Goal: Task Accomplishment & Management: Use online tool/utility

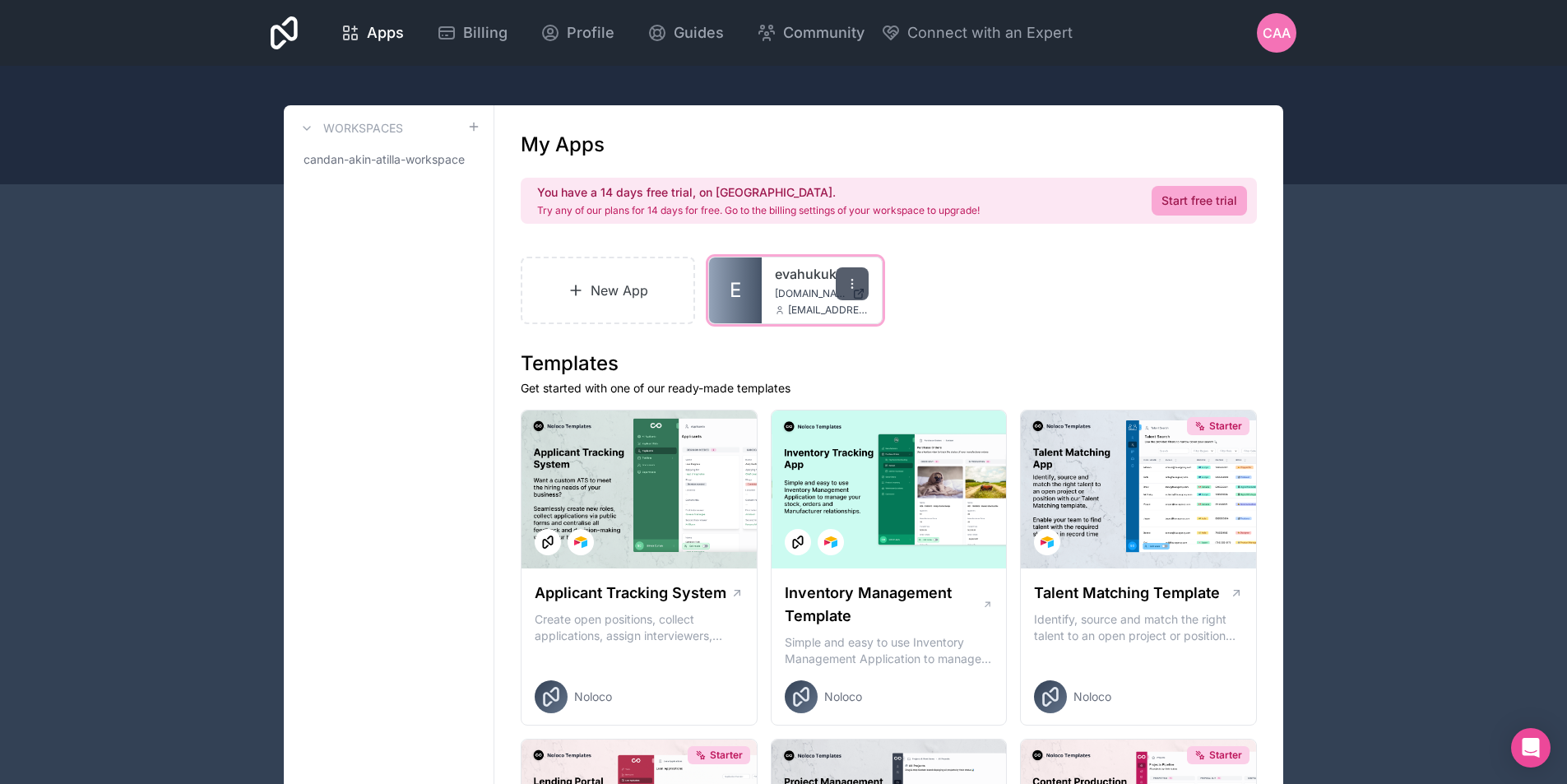
click at [863, 288] on div at bounding box center [852, 283] width 33 height 33
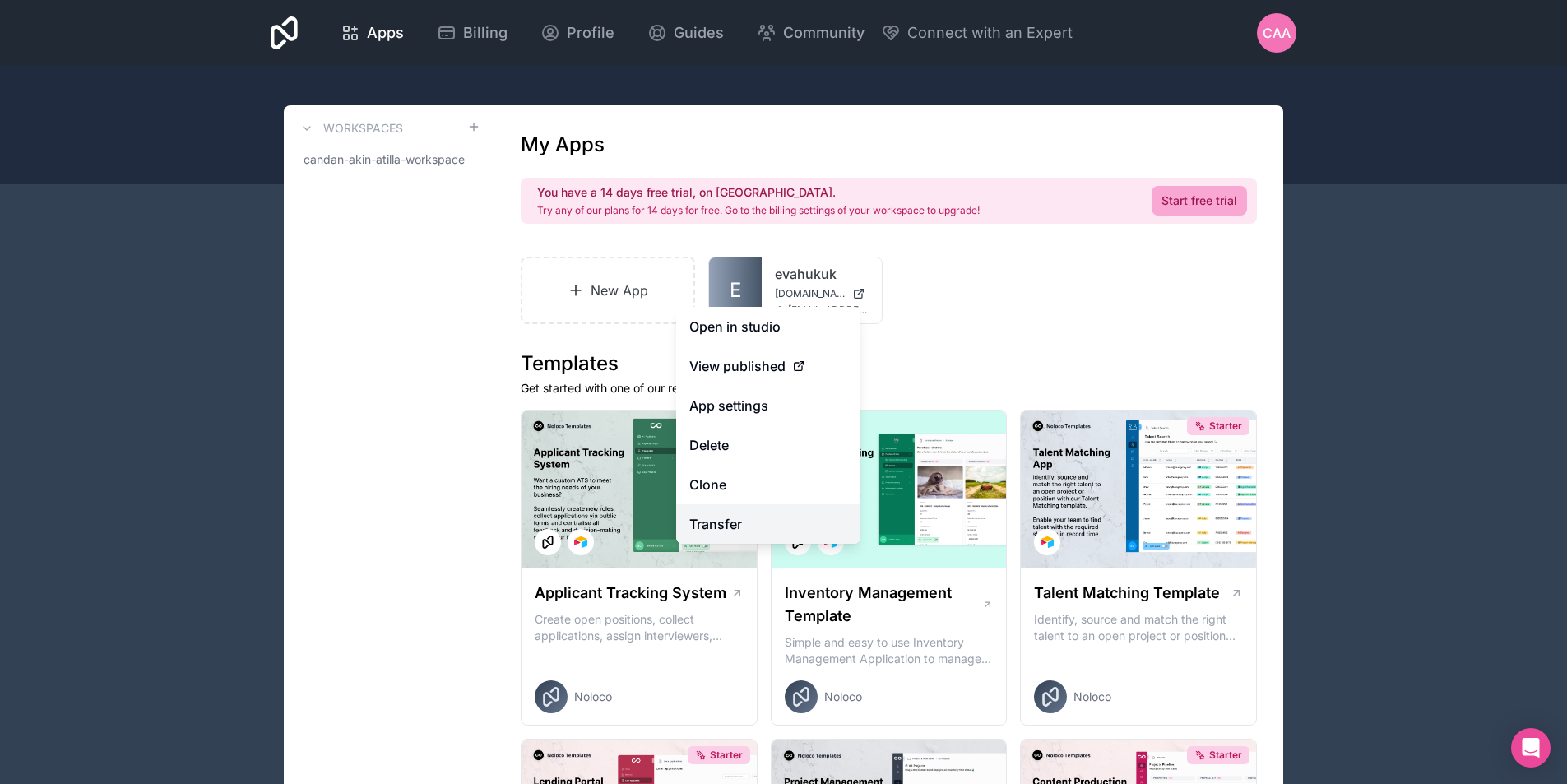
click at [775, 514] on link "Transfer" at bounding box center [768, 523] width 184 height 39
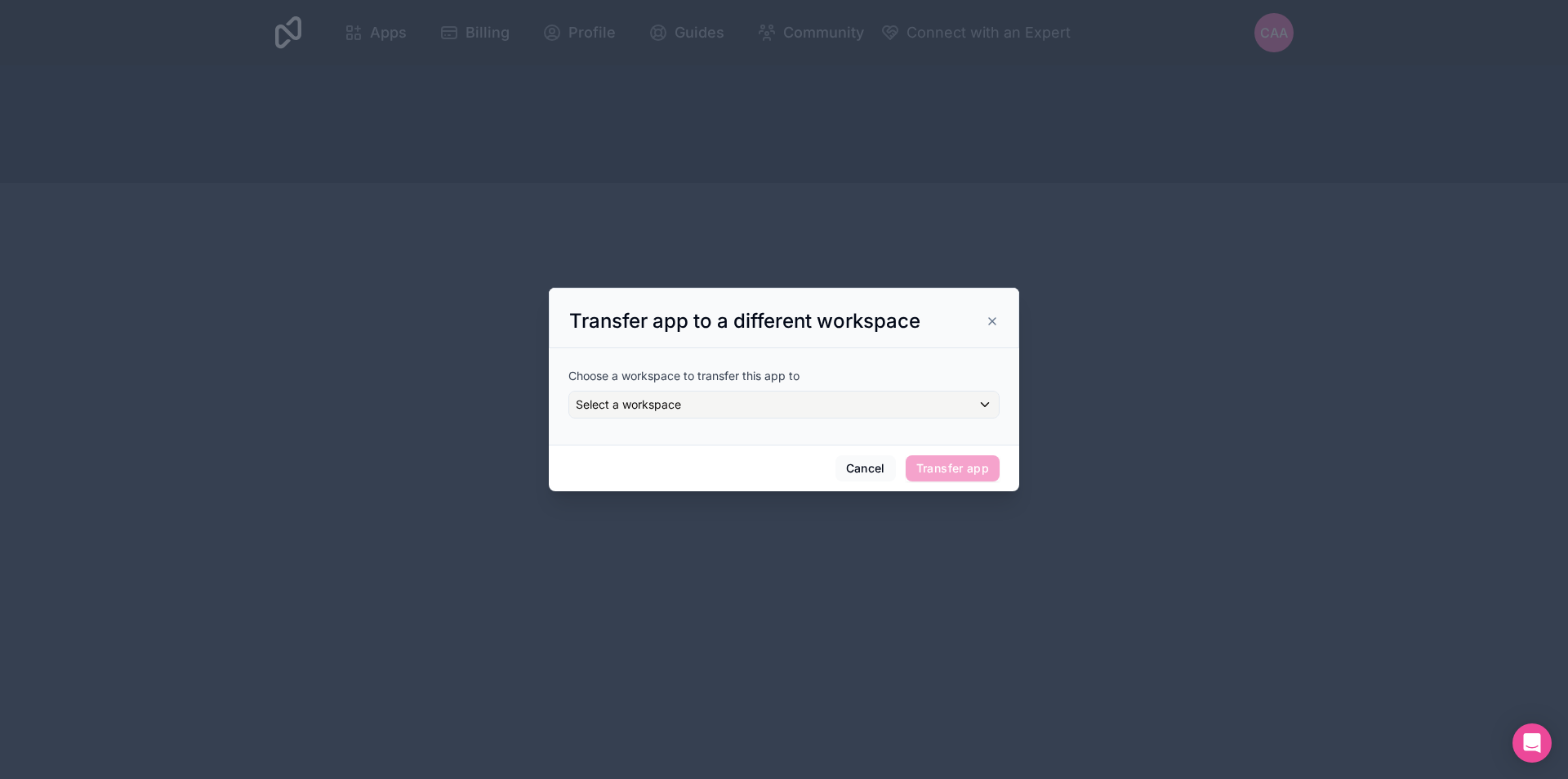
click at [995, 309] on div "Transfer app to a different workspace" at bounding box center [784, 321] width 430 height 26
click at [983, 317] on div "Transfer app to a different workspace" at bounding box center [784, 321] width 430 height 26
click at [988, 319] on icon at bounding box center [992, 321] width 13 height 13
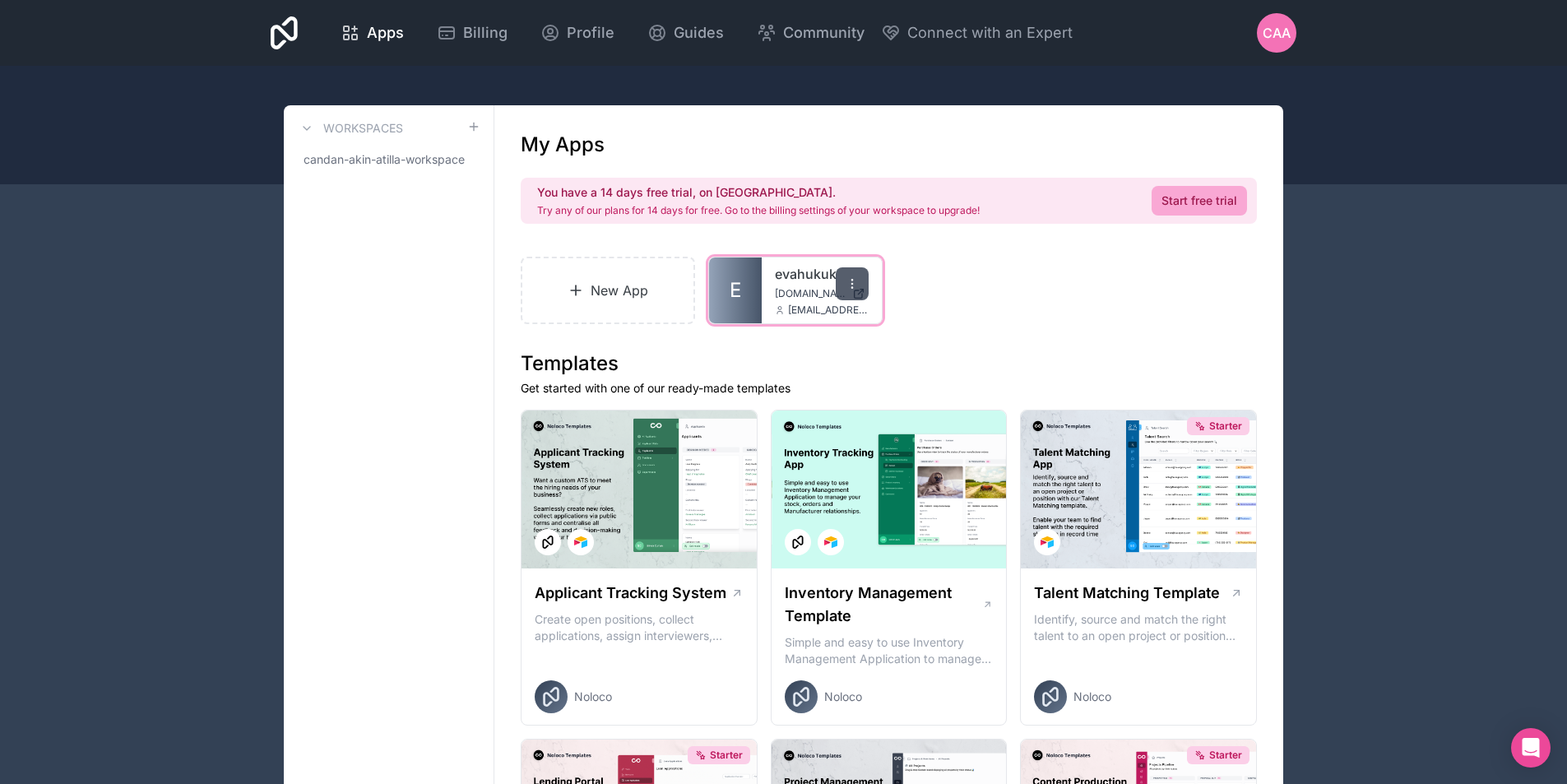
click at [854, 268] on div at bounding box center [852, 283] width 33 height 33
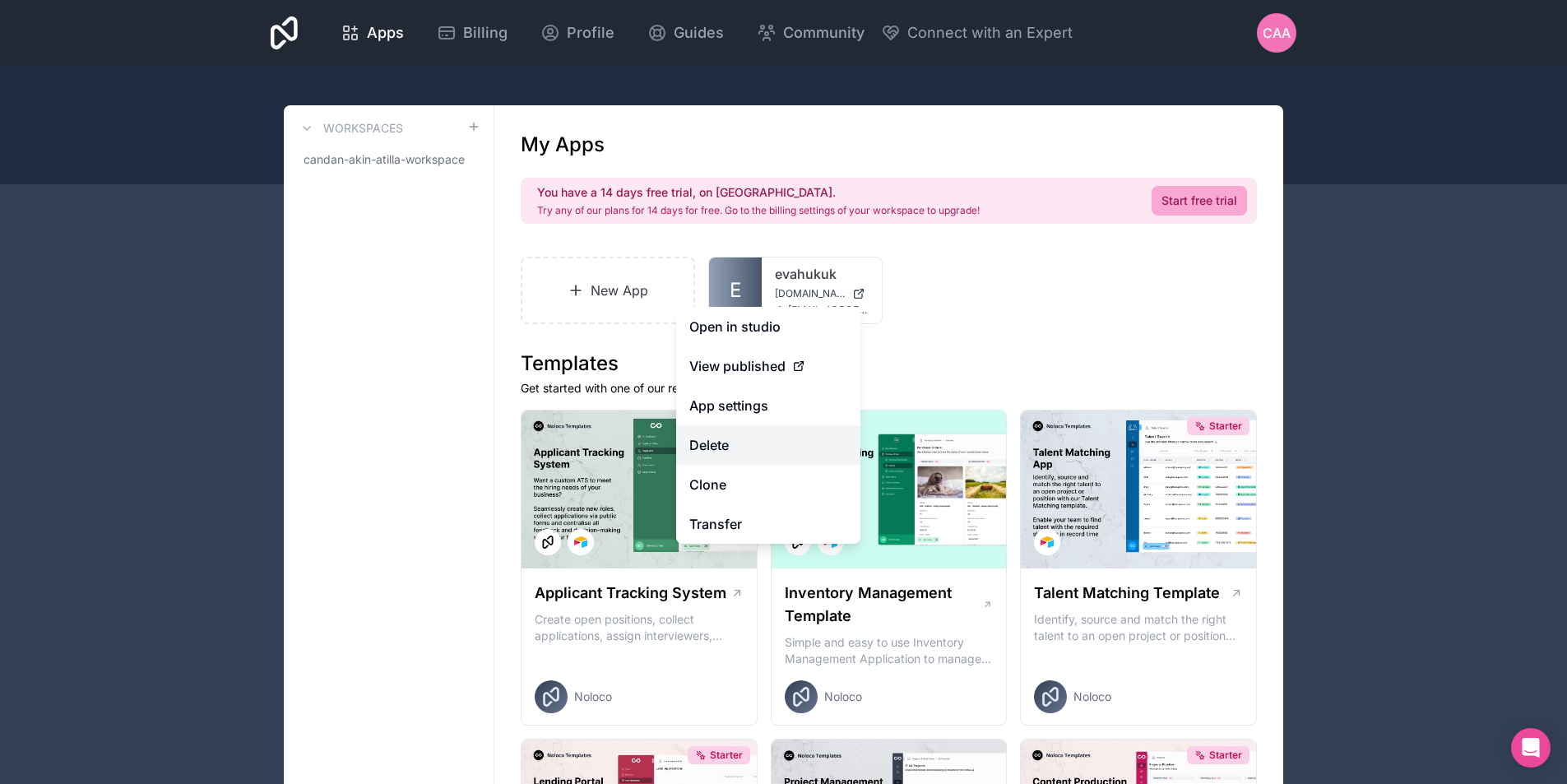
click at [794, 445] on button "Delete" at bounding box center [768, 444] width 184 height 39
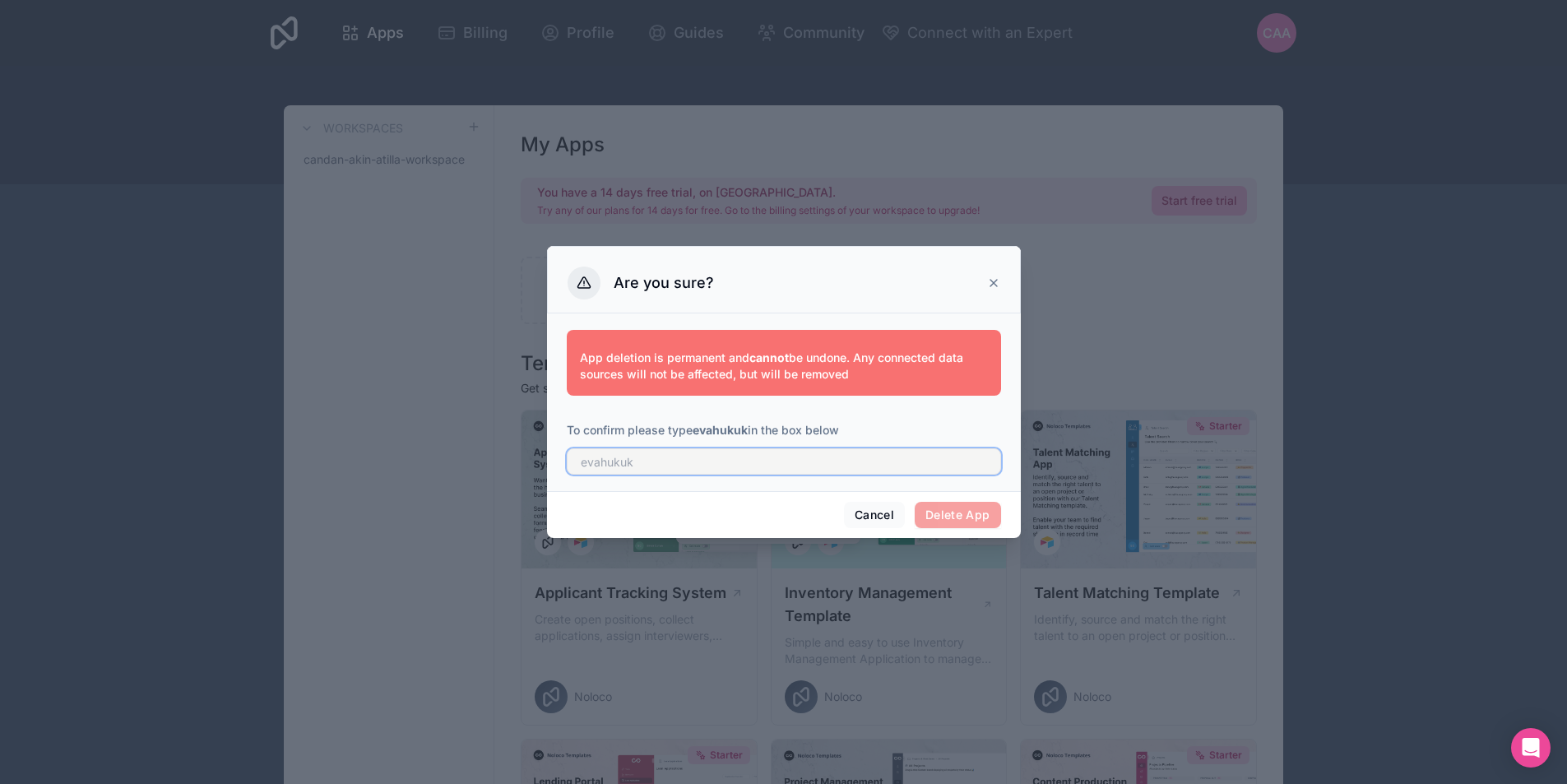
click at [908, 468] on input "text" at bounding box center [784, 461] width 434 height 26
type input "evahukuk"
click at [984, 514] on button "Delete App" at bounding box center [958, 514] width 86 height 26
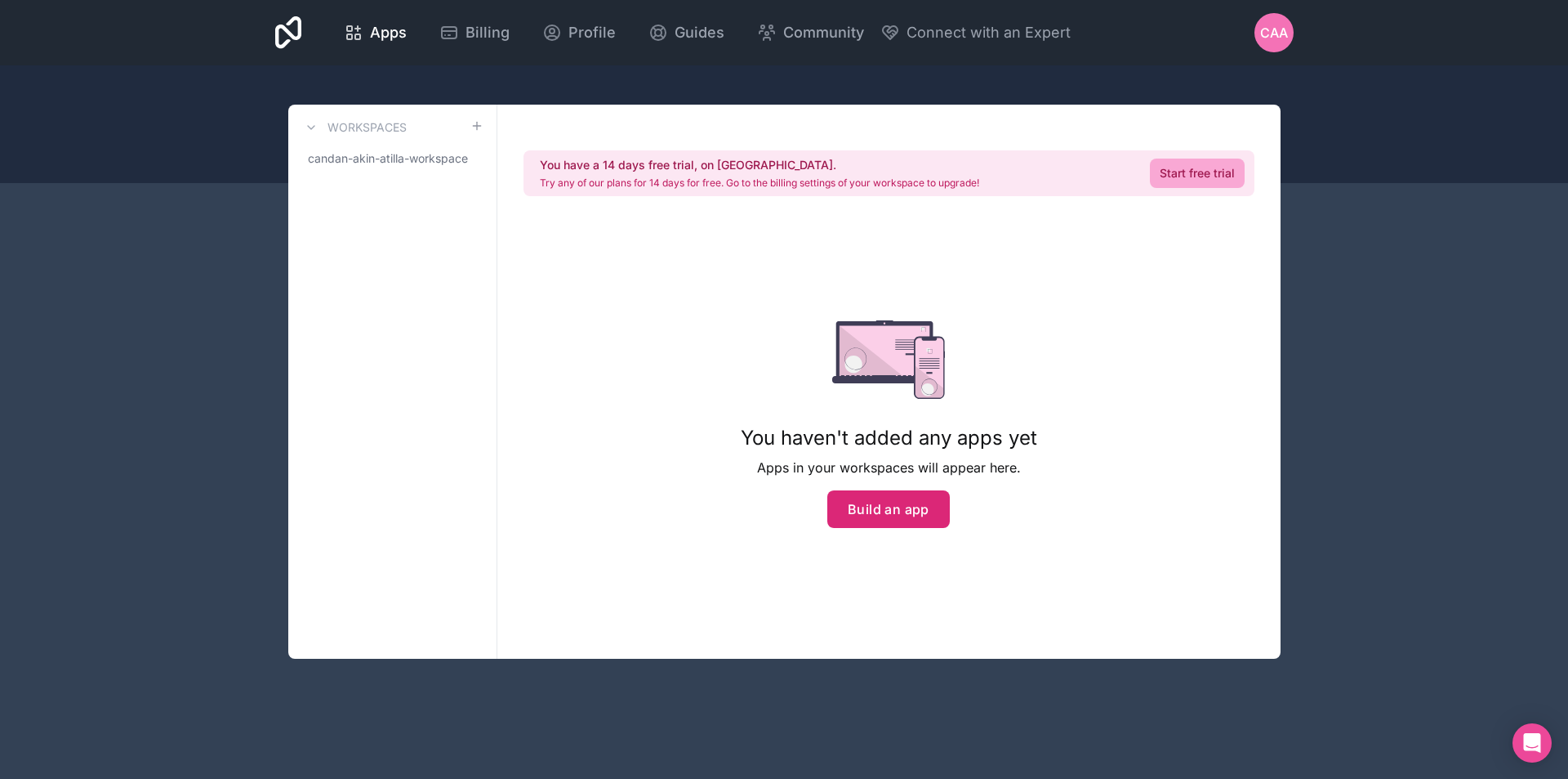
click at [837, 518] on button "Build an app" at bounding box center [889, 509] width 123 height 38
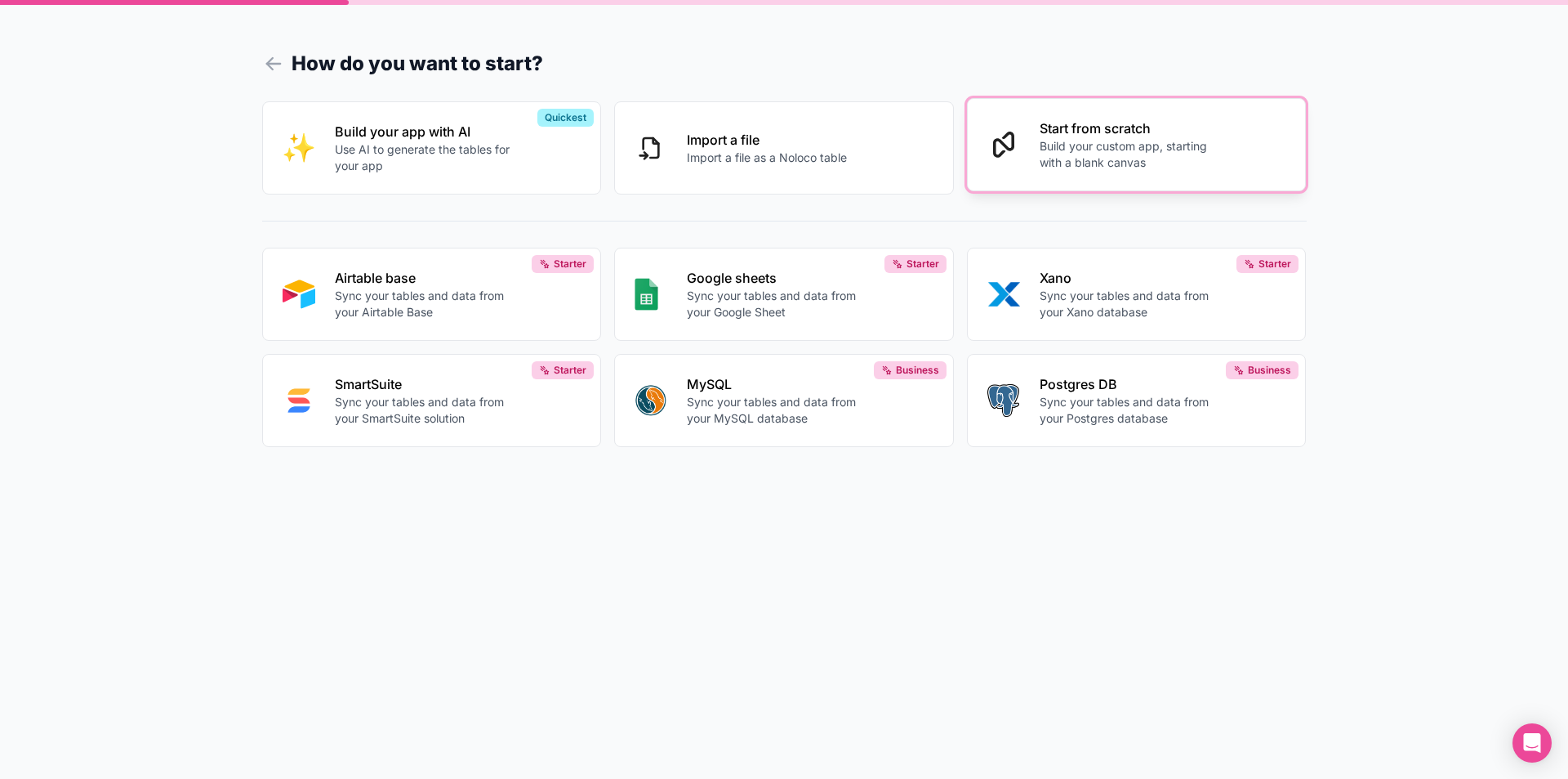
click at [1081, 159] on p "Build your custom app, starting with a blank canvas" at bounding box center [1129, 154] width 181 height 32
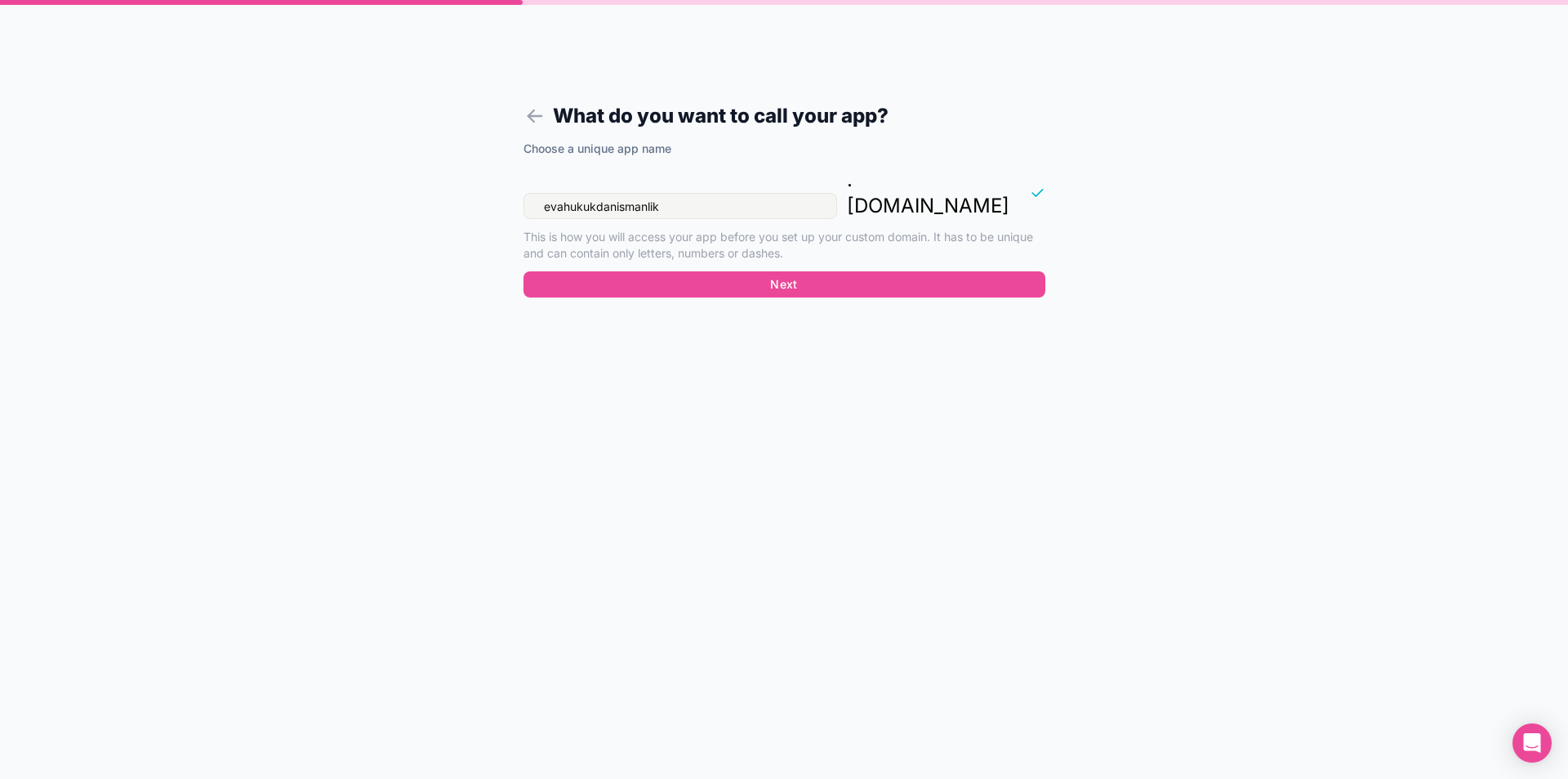
drag, startPoint x: 683, startPoint y: 179, endPoint x: 596, endPoint y: 186, distance: 87.3
click at [596, 193] on input "evahukukdanismanlik" at bounding box center [680, 206] width 314 height 26
type input "evahukuk"
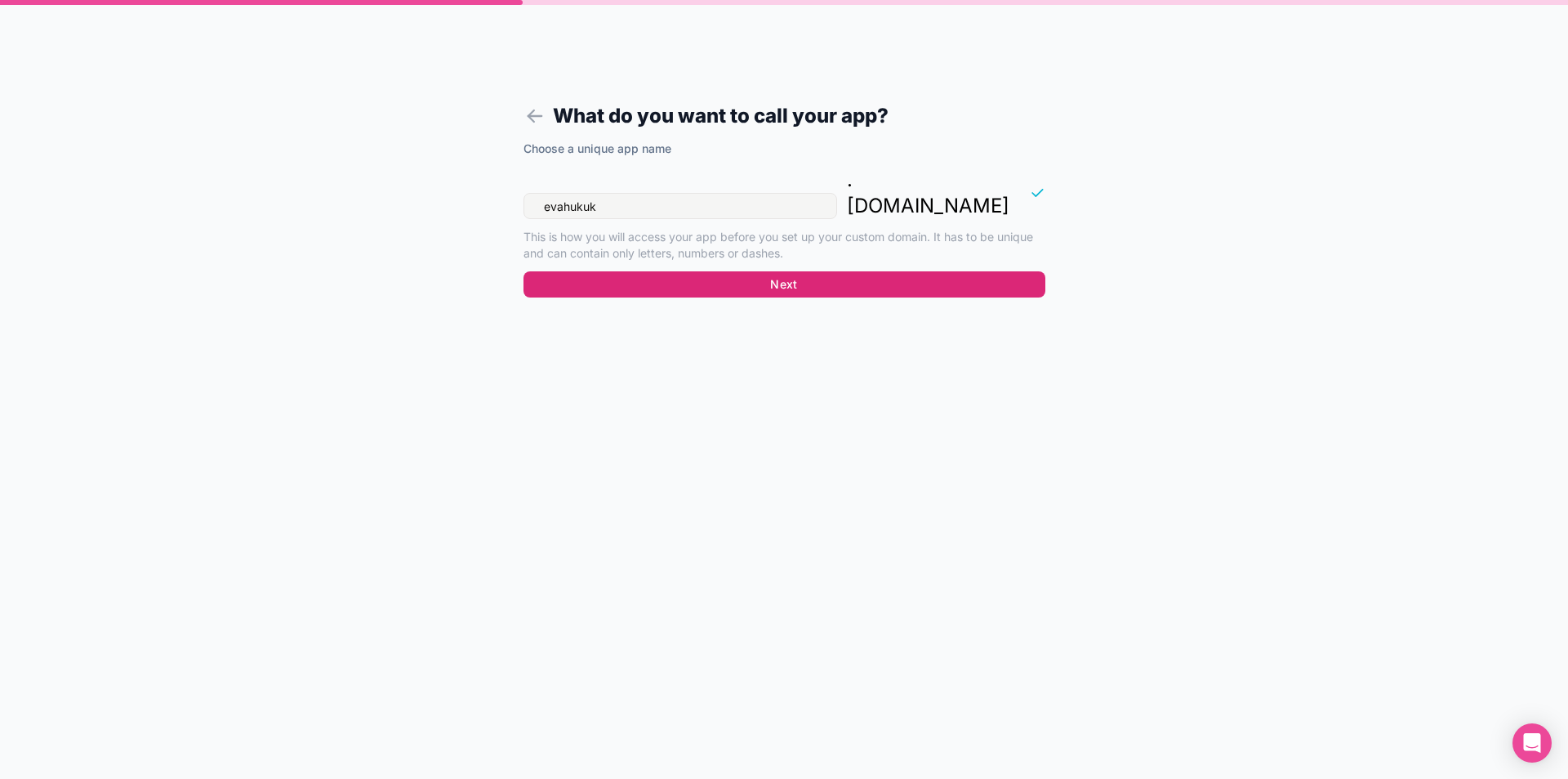
click at [770, 271] on button "Next" at bounding box center [784, 284] width 522 height 26
